Goal: Navigation & Orientation: Find specific page/section

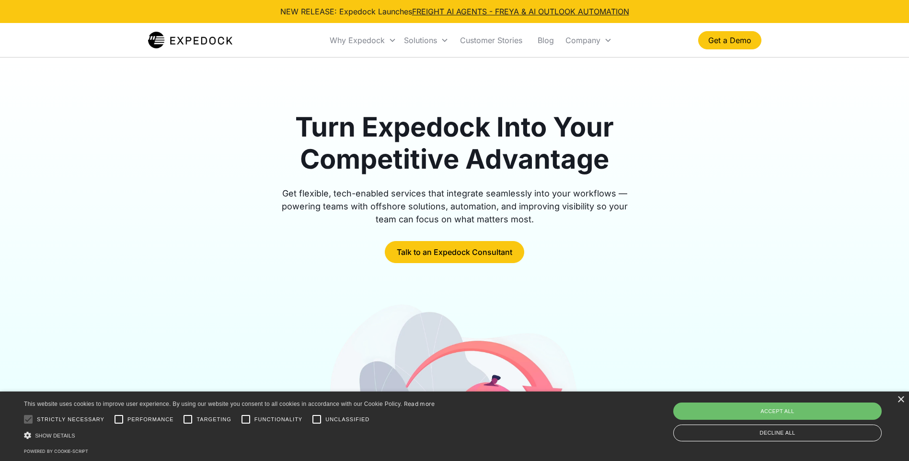
click at [255, 37] on nav "Why Expedock WHY EXPEDOCK Expedock Document Automation Products vs. Alternative…" at bounding box center [471, 40] width 454 height 33
click at [152, 51] on div "Why Expedock WHY EXPEDOCK Expedock Document Automation Products vs. Alternative…" at bounding box center [454, 40] width 613 height 33
drag, startPoint x: 247, startPoint y: 36, endPoint x: 332, endPoint y: 41, distance: 85.4
click at [249, 36] on nav "Why Expedock WHY EXPEDOCK Expedock Document Automation Products vs. Alternative…" at bounding box center [471, 40] width 454 height 33
click at [519, 84] on div "Turn Expedock Into Your Competitive Advantage Get flexible, tech-enabled servic…" at bounding box center [454, 335] width 613 height 557
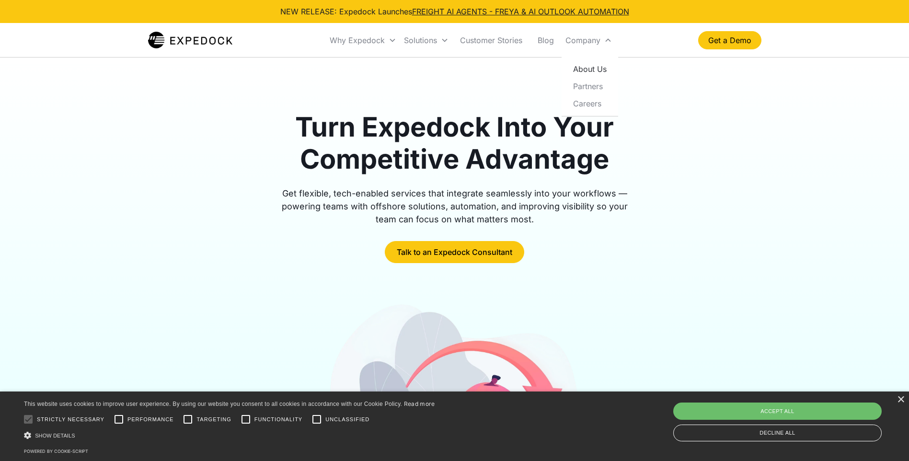
click at [588, 66] on link "About Us" at bounding box center [589, 68] width 49 height 17
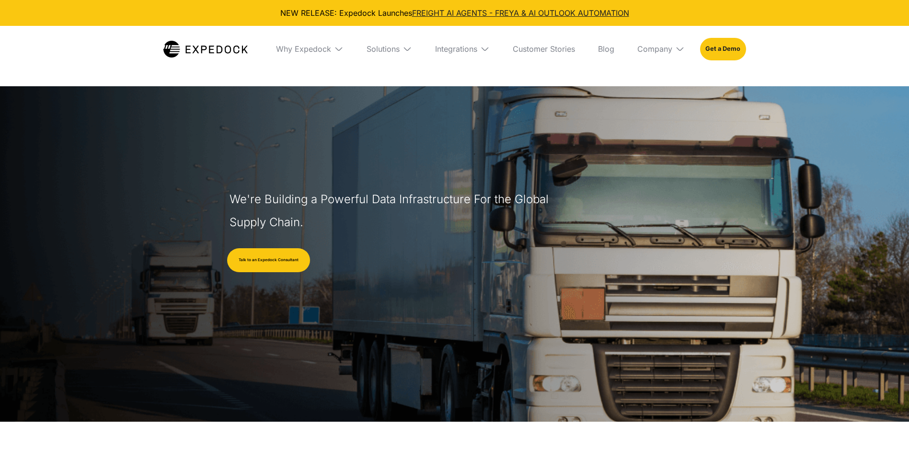
select select
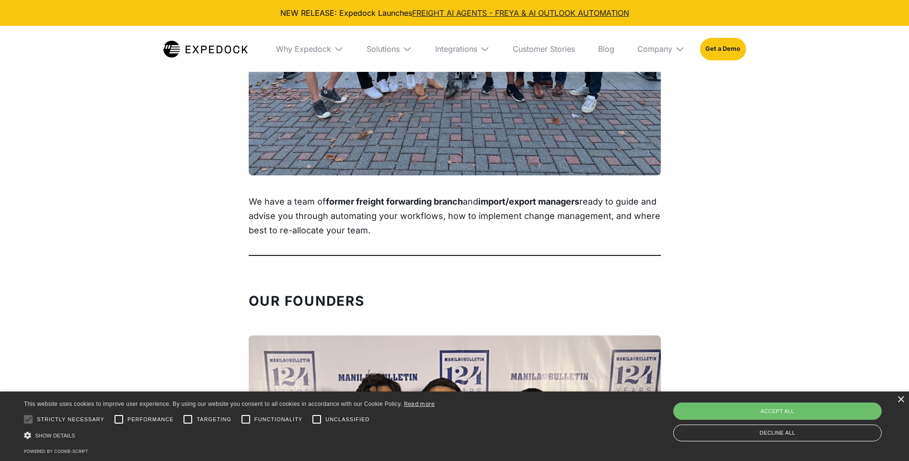
scroll to position [21, 0]
